Goal: Transaction & Acquisition: Obtain resource

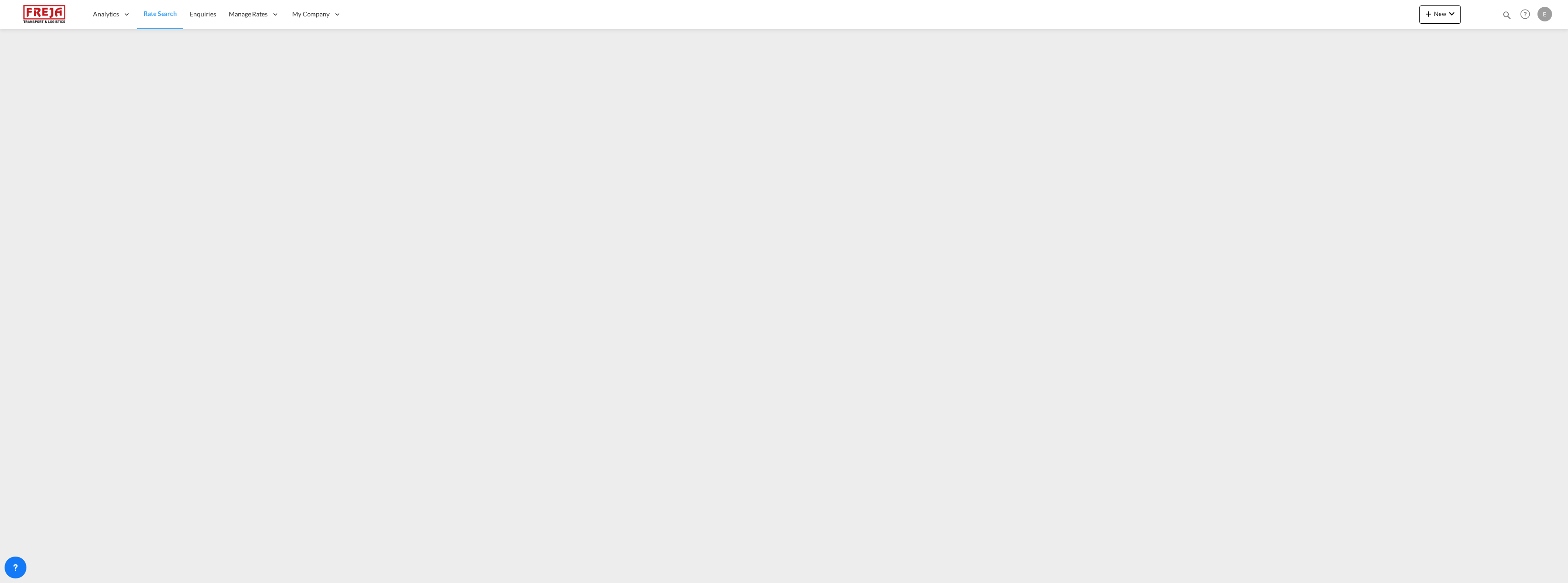
click at [164, 9] on link "Rate Search" at bounding box center [160, 14] width 46 height 30
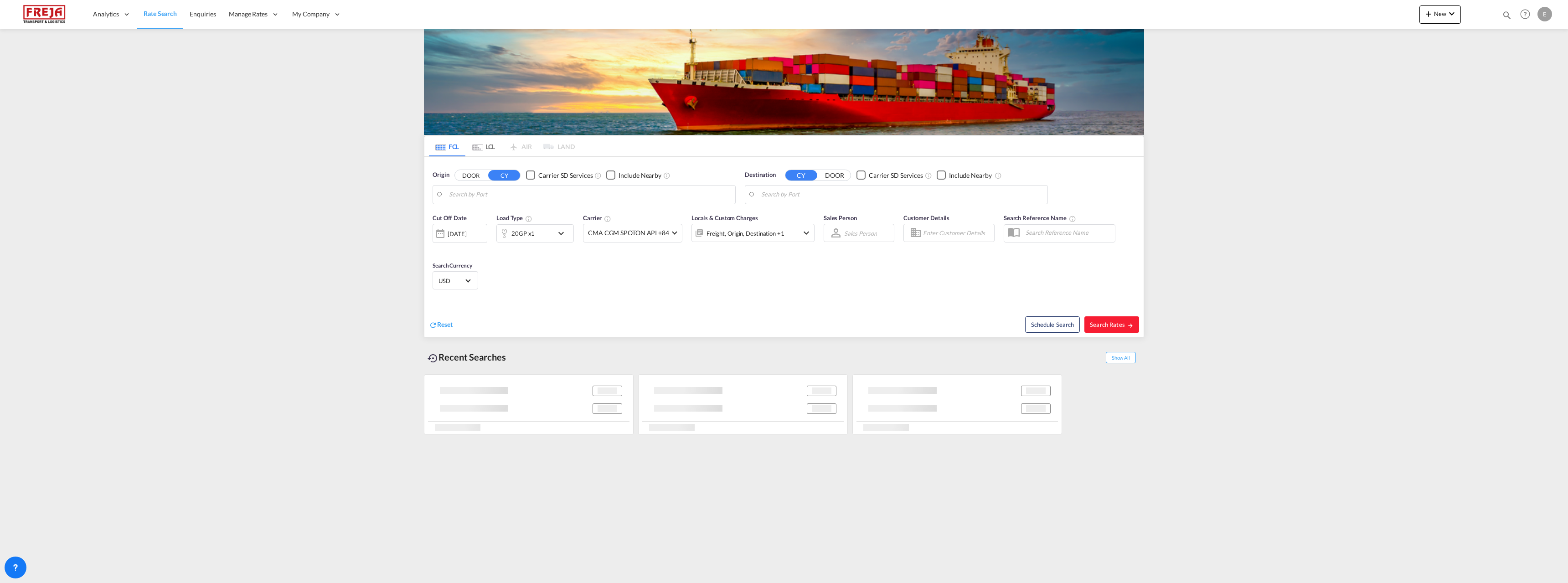
type input "[GEOGRAPHIC_DATA], NOOSL"
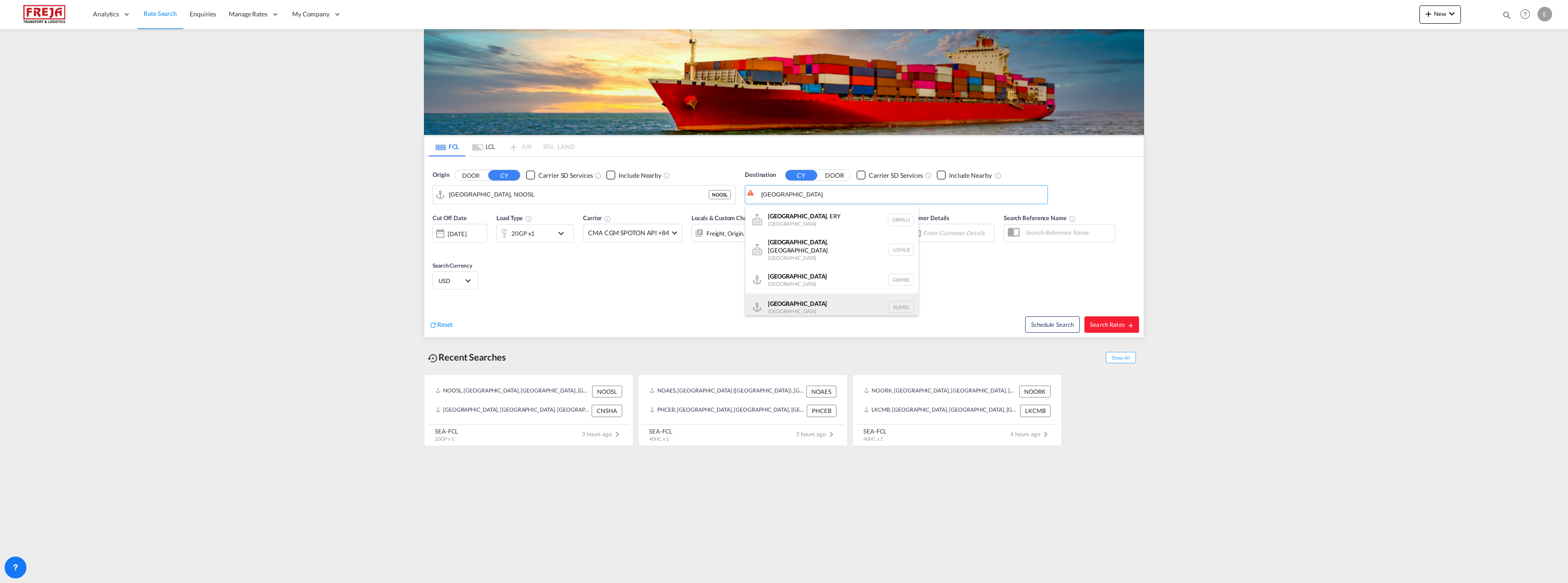
click at [815, 302] on div "[GEOGRAPHIC_DATA] [GEOGRAPHIC_DATA] AUMEL" at bounding box center [831, 307] width 173 height 27
type input "[GEOGRAPHIC_DATA], [GEOGRAPHIC_DATA]"
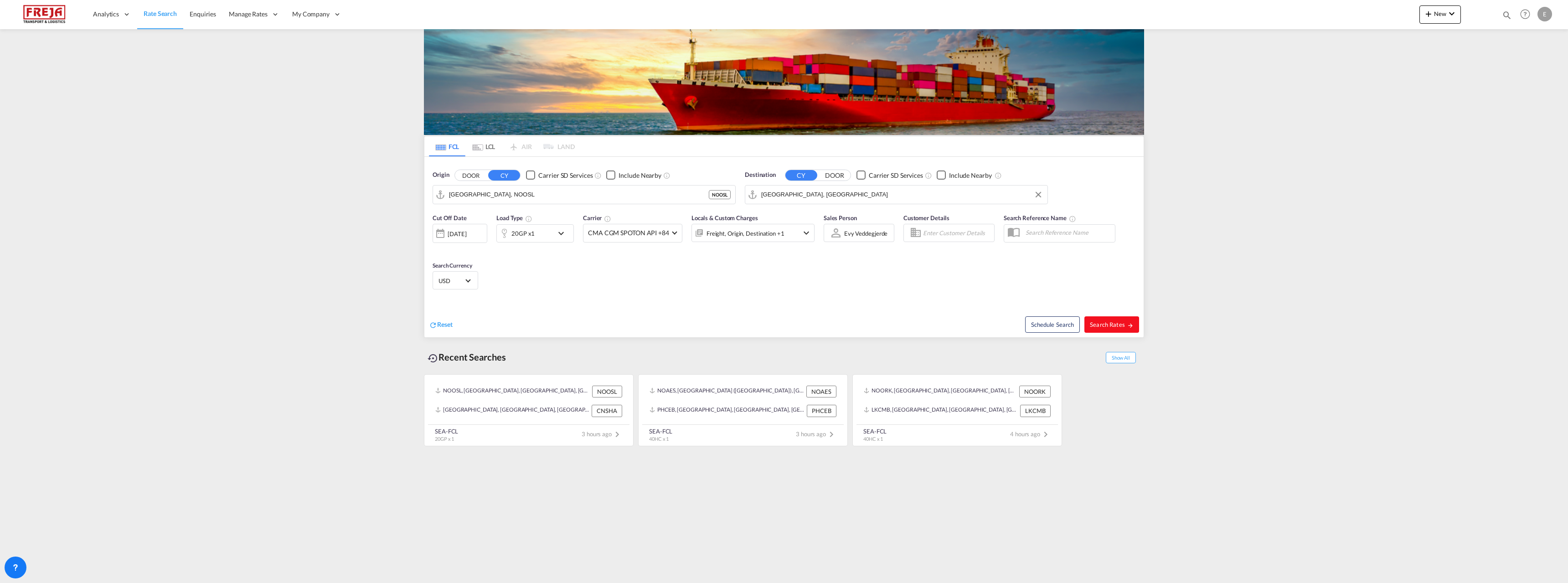
click at [875, 323] on span "Search Rates" at bounding box center [1111, 324] width 44 height 7
type input "NOOSL to AUMEL / [DATE]"
